Goal: Information Seeking & Learning: Check status

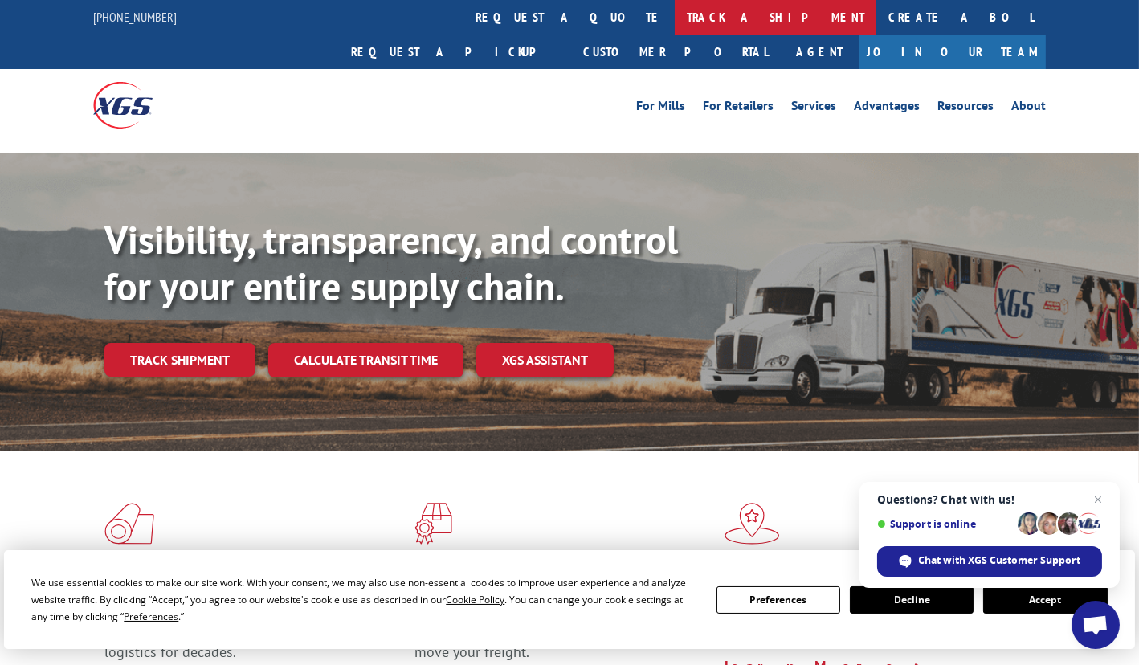
click at [675, 13] on link "track a shipment" at bounding box center [776, 17] width 202 height 35
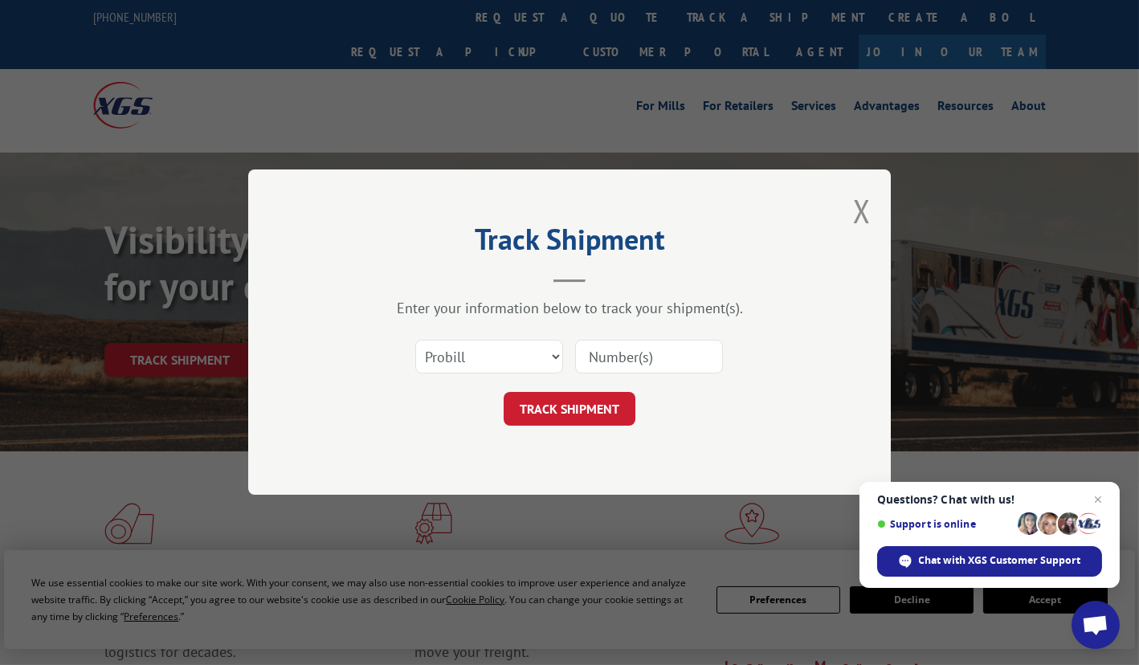
click at [602, 357] on input at bounding box center [649, 358] width 148 height 34
paste input "17606362"
type input "17606362"
click at [570, 407] on button "TRACK SHIPMENT" at bounding box center [570, 410] width 132 height 34
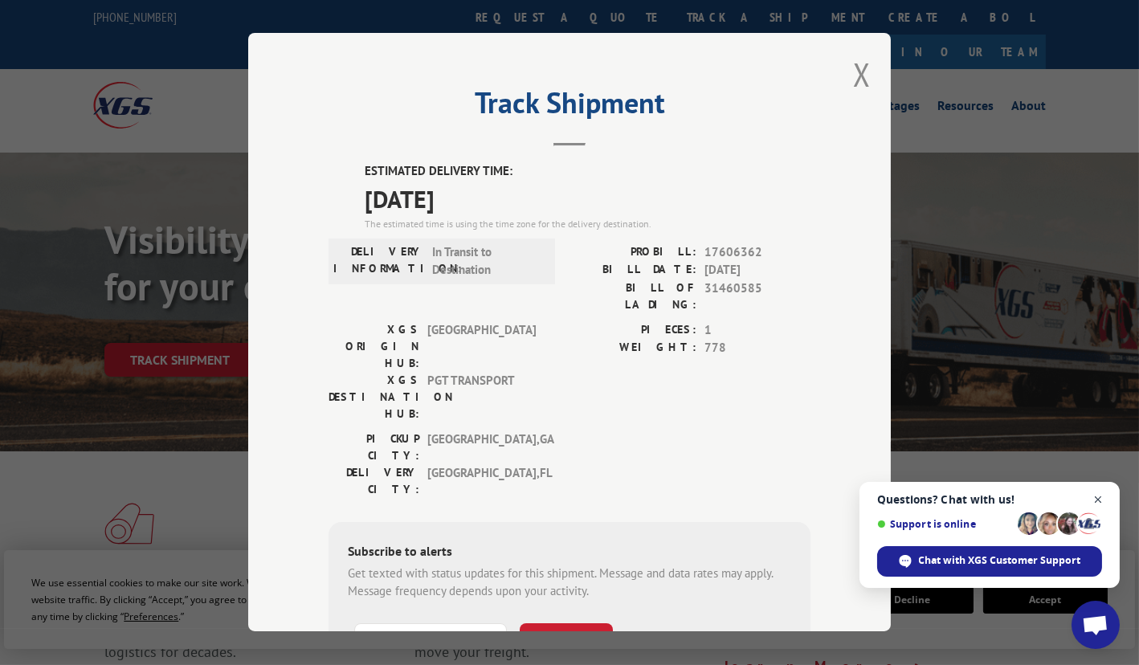
click at [1098, 501] on span "Close chat" at bounding box center [1099, 500] width 20 height 20
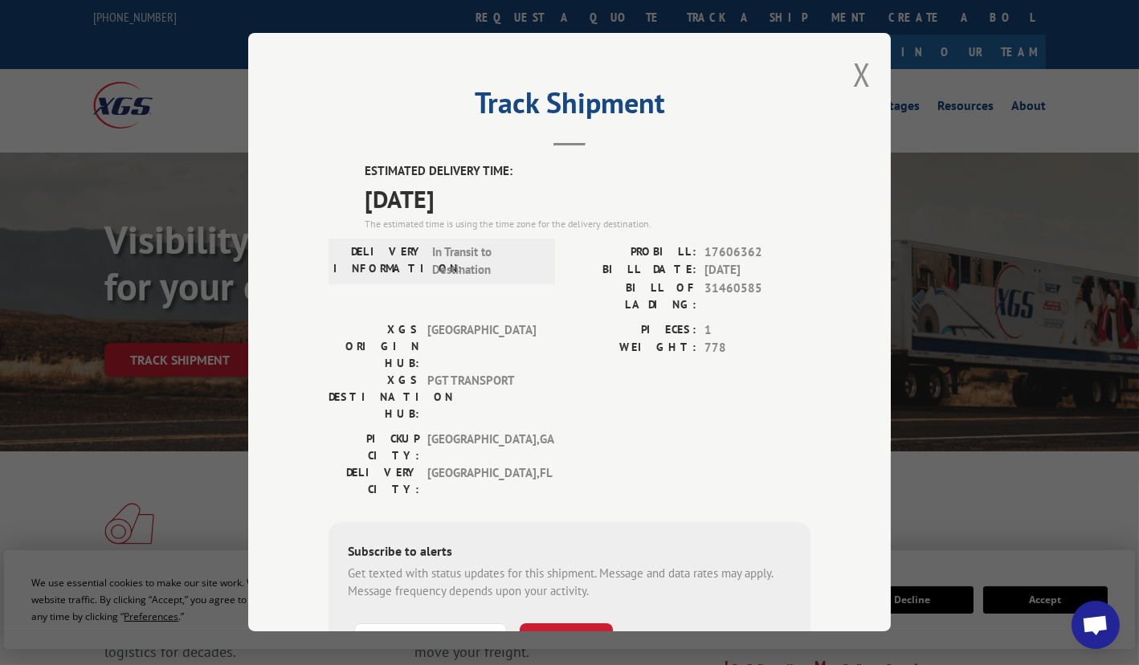
click at [357, 162] on div "ESTIMATED DELIVERY TIME: [DATE] The estimated time is using the time zone for t…" at bounding box center [570, 451] width 482 height 578
drag, startPoint x: 366, startPoint y: 241, endPoint x: 366, endPoint y: 233, distance: 8.1
click at [366, 240] on div "DELIVERY INFORMATION: In Transit to Destination" at bounding box center [442, 262] width 227 height 46
drag, startPoint x: 359, startPoint y: 166, endPoint x: 521, endPoint y: 188, distance: 163.7
click at [521, 188] on div "ESTIMATED DELIVERY TIME: [DATE] The estimated time is using the time zone for t…" at bounding box center [588, 196] width 446 height 69
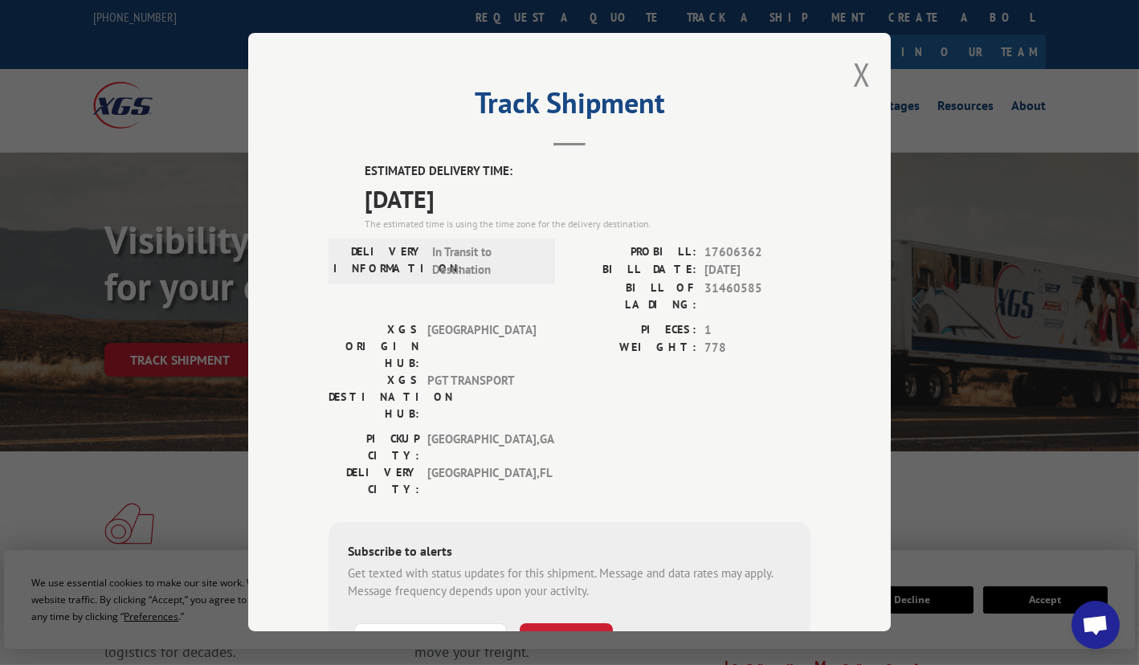
copy div "ESTIMATED DELIVERY TIME: [DATE]"
click at [854, 76] on button "Close modal" at bounding box center [862, 74] width 18 height 43
